Goal: Find specific page/section: Find specific page/section

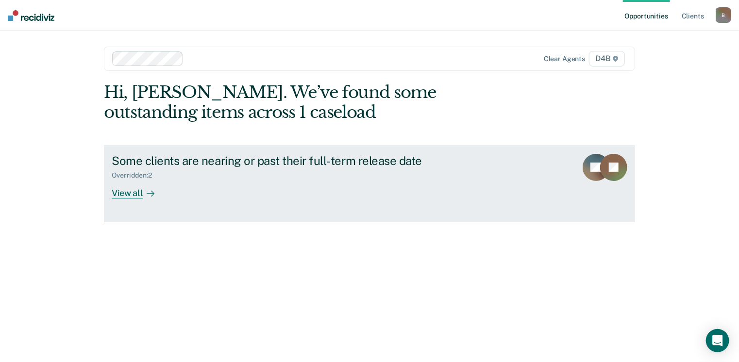
click at [136, 191] on div "View all" at bounding box center [139, 189] width 54 height 19
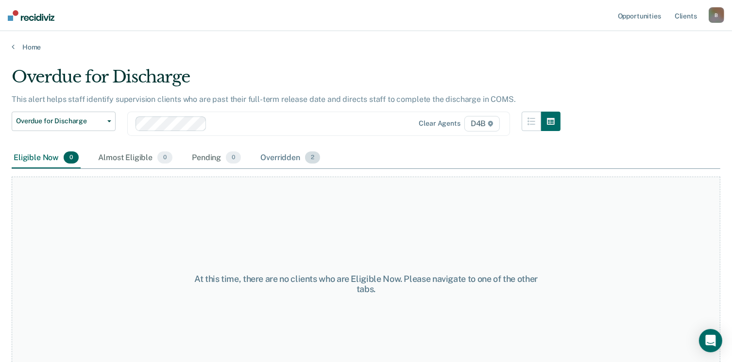
click at [266, 160] on div "Overridden 2" at bounding box center [290, 158] width 64 height 21
